Goal: Communication & Community: Answer question/provide support

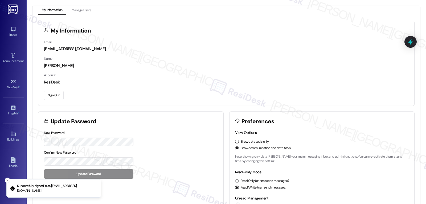
click at [13, 39] on link "Inbox" at bounding box center [13, 31] width 21 height 14
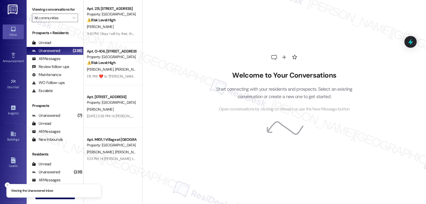
drag, startPoint x: 119, startPoint y: 27, endPoint x: 163, endPoint y: 24, distance: 43.8
click at [119, 27] on div "[PERSON_NAME]" at bounding box center [111, 26] width 50 height 7
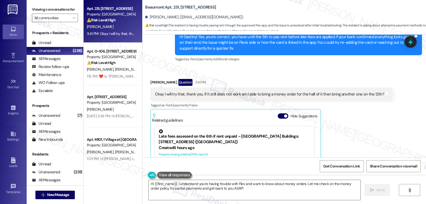
scroll to position [1009, 0]
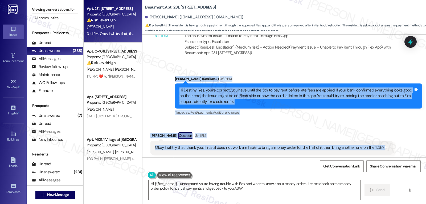
drag, startPoint x: 169, startPoint y: 78, endPoint x: 389, endPoint y: 144, distance: 229.6
click at [389, 144] on div "Lease started [DATE] 8:00 PM Announcement, sent via SMS [PERSON_NAME] (ResiDesk…" at bounding box center [283, 96] width 283 height 122
copy div "[PERSON_NAME] (ResiDesk) 3:39 PM Hi Destiny! Yes, you're correct, you have unti…"
click at [250, 193] on textarea "Hi {{first_name}}, I understand you're having trouble with Flex and want to kno…" at bounding box center [254, 190] width 212 height 20
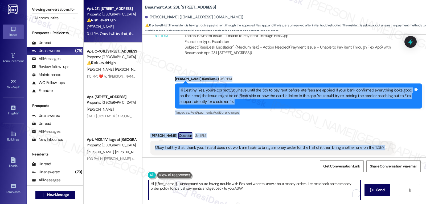
paste textarea "You’re welcome, Destiny! For splitting your rent into two payments like that, t…"
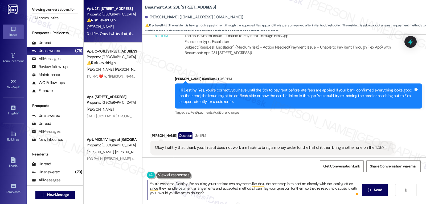
click at [156, 193] on textarea "You’re welcome, Destiny! For splitting your rent into two payments like that, t…" at bounding box center [254, 190] width 212 height 20
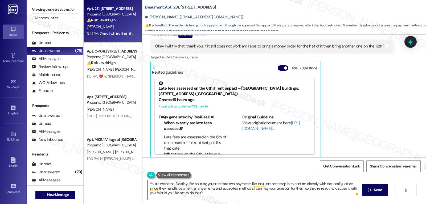
scroll to position [1116, 0]
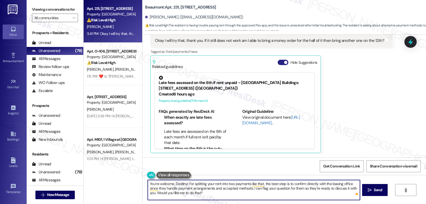
type textarea "You’re welcome, Destiny! For splitting your rent into two payments like that, t…"
click at [279, 64] on button "Hide Suggestions" at bounding box center [283, 62] width 11 height 5
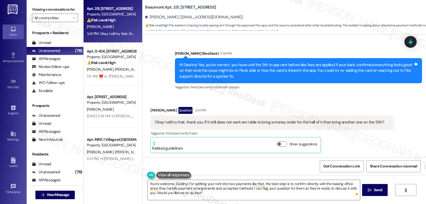
scroll to position [1035, 0]
click at [217, 194] on textarea "You’re welcome, Destiny! For splitting your rent into two payments like that, t…" at bounding box center [254, 190] width 212 height 20
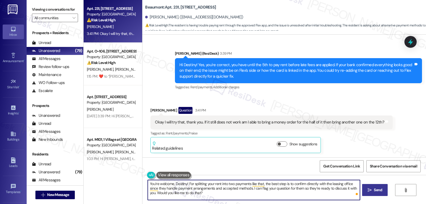
click at [377, 193] on button " Send" at bounding box center [375, 190] width 26 height 12
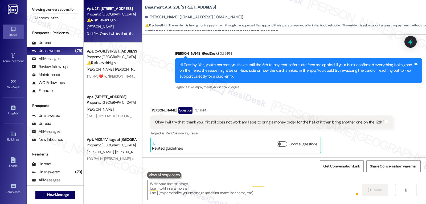
scroll to position [1034, 0]
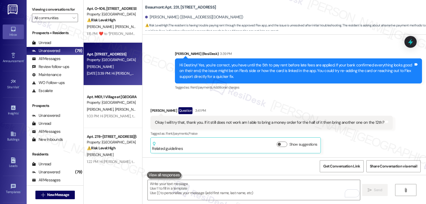
click at [110, 69] on div "[PERSON_NAME]" at bounding box center [111, 66] width 50 height 7
type textarea "Fetching suggested responses. Please feel free to read through the conversation…"
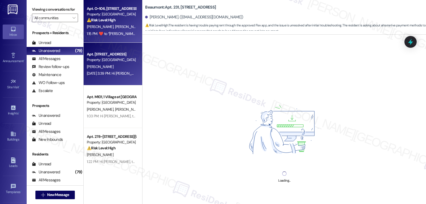
click at [122, 23] on div "[PERSON_NAME] [PERSON_NAME]" at bounding box center [111, 26] width 50 height 7
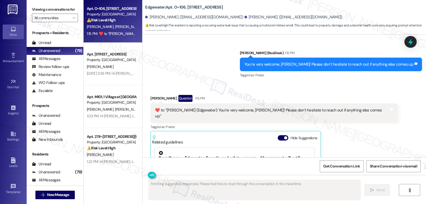
scroll to position [2132, 0]
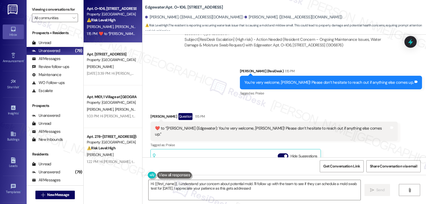
type textarea "Hi {{first_name}}, I understand your concern about potential mold. I'll follow …"
click at [407, 46] on div at bounding box center [410, 41] width 16 height 15
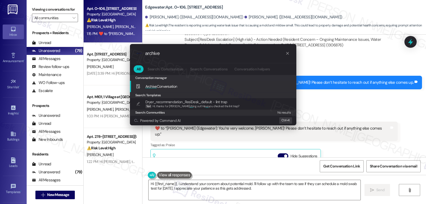
type input "archive"
click at [189, 88] on div "Archive Conversation Add shortcut" at bounding box center [214, 86] width 156 height 6
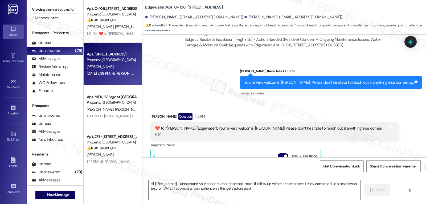
type textarea "Fetching suggested responses. Please feel free to read through the conversation…"
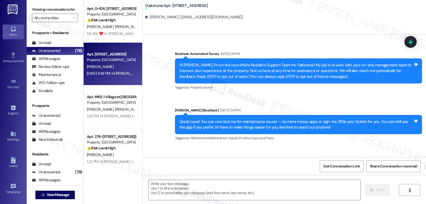
type textarea "Fetching suggested responses. Please feel free to read through the conversation…"
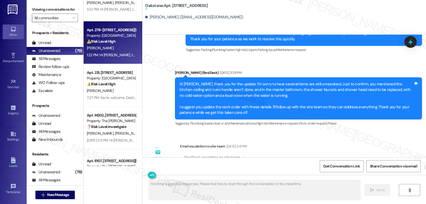
click at [98, 55] on div "1:22 PM: Hi [PERSON_NAME], thank you for letting me know. Yes, you can still pa…" at bounding box center [372, 54] width 570 height 5
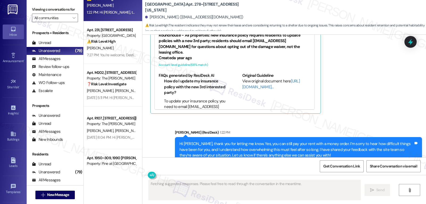
scroll to position [13, 0]
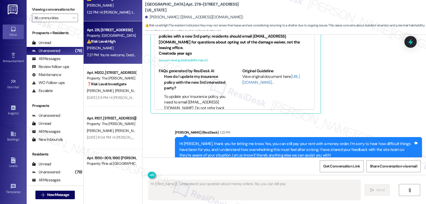
type textarea "Hi {{first_name}}, I understand your question about money orders. Yes, you can …"
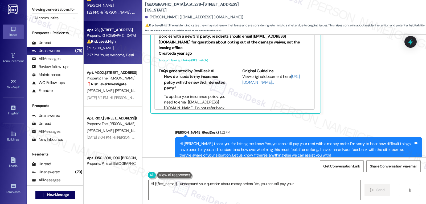
click at [109, 53] on div "7:27 PM: You’re welcome, Destiny! For splitting your rent into two payments lik…" at bounding box center [325, 54] width 477 height 5
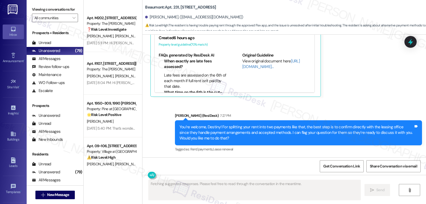
scroll to position [266, 0]
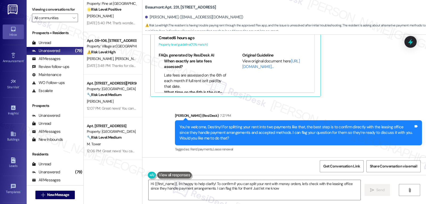
type textarea "Hi {{first_name}}, I'm happy to help clarify! To confirm if you can split your …"
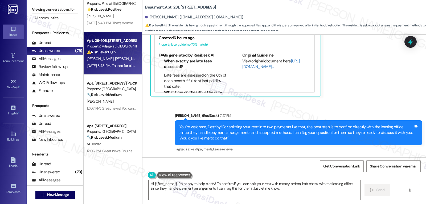
scroll to position [213, 0]
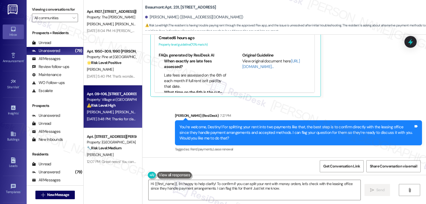
click at [113, 106] on strong "⚠️ Risk Level: High" at bounding box center [101, 105] width 29 height 5
type textarea "Fetching suggested responses. Please feel free to read through the conversation…"
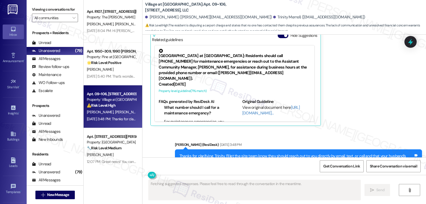
scroll to position [2560, 0]
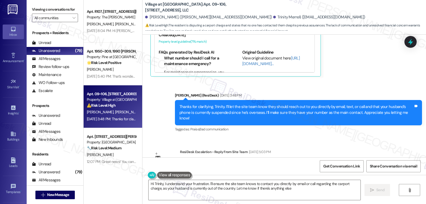
type textarea "Hi Trinity, I understand your frustration. I'll ensure the site team knows to c…"
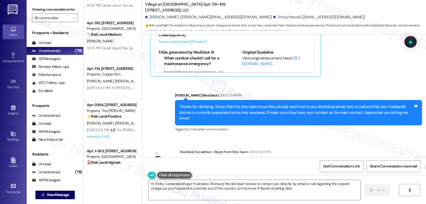
scroll to position [532, 0]
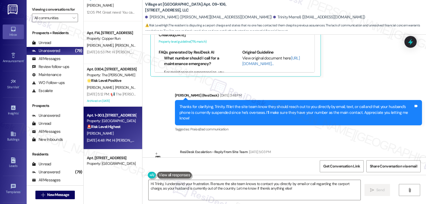
click at [114, 144] on div "Apt. 1~303, [STREET_ADDRESS] Property: Silver Creek 🚨 Risk Level: Highest The r…" at bounding box center [113, 127] width 59 height 43
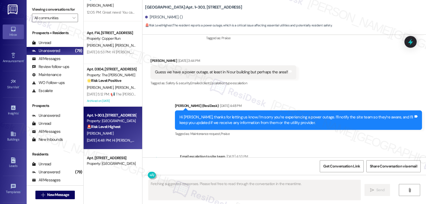
scroll to position [705, 0]
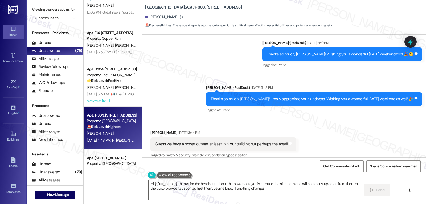
type textarea "Hi {{first_name}}, thanks for the heads-up about the power outage! I've alerted…"
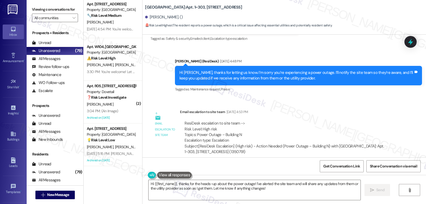
scroll to position [50, 0]
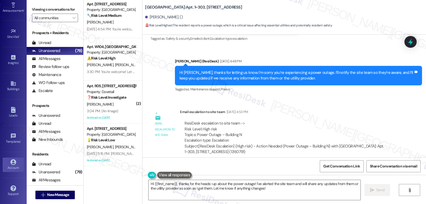
click at [10, 164] on icon at bounding box center [13, 162] width 6 height 6
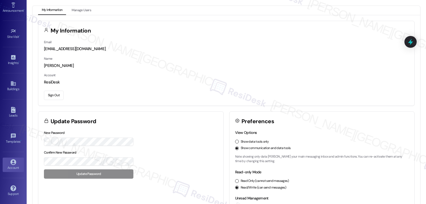
click at [56, 94] on button "Sign Out" at bounding box center [54, 94] width 20 height 9
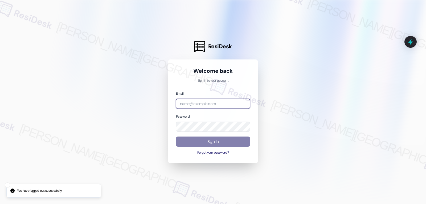
click at [197, 107] on input "email" at bounding box center [213, 103] width 74 height 10
click at [205, 105] on input "email" at bounding box center [213, 103] width 74 height 10
paste input "[EMAIL_ADDRESS][DOMAIN_NAME]"
type input "[EMAIL_ADDRESS][DOMAIN_NAME]"
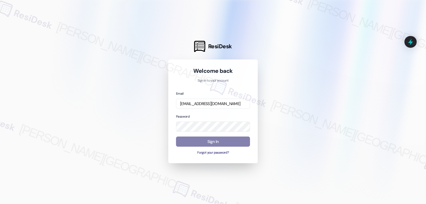
scroll to position [0, 0]
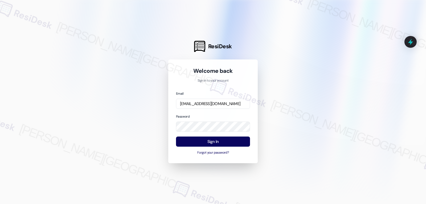
click at [200, 114] on div "Password" at bounding box center [213, 122] width 74 height 18
click at [212, 144] on button "Sign In" at bounding box center [213, 141] width 74 height 10
